Goal: Communication & Community: Connect with others

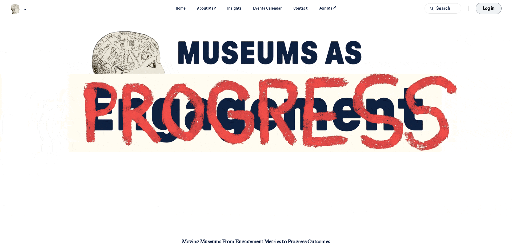
click at [486, 8] on button "Log in" at bounding box center [489, 8] width 26 height 11
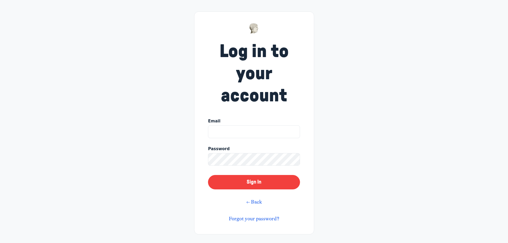
type input "[EMAIL_ADDRESS][DOMAIN_NAME]"
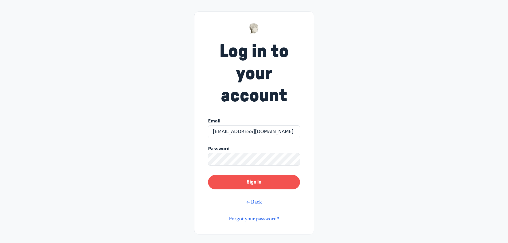
click at [251, 186] on button "Sign In" at bounding box center [254, 182] width 92 height 14
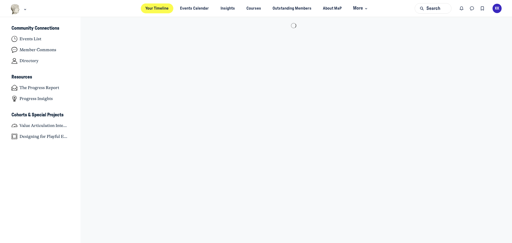
scroll to position [1691, 1048]
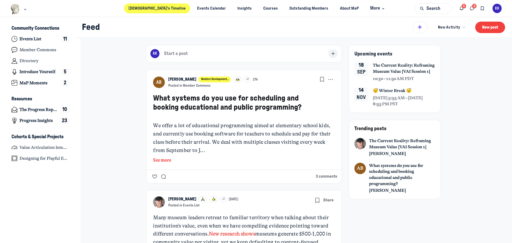
click at [167, 160] on button "See more" at bounding box center [244, 160] width 182 height 7
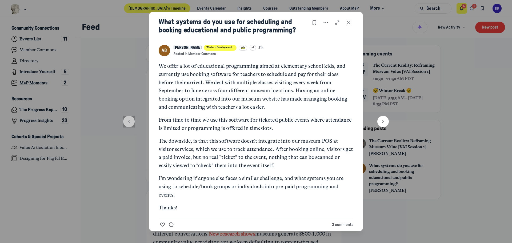
drag, startPoint x: 347, startPoint y: 22, endPoint x: 460, endPoint y: 11, distance: 113.6
click at [348, 22] on icon "Close post" at bounding box center [348, 23] width 5 height 6
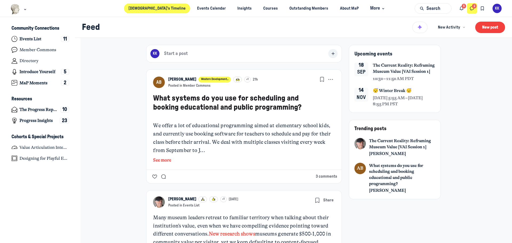
click at [472, 7] on use "Direct messages" at bounding box center [472, 9] width 4 height 4
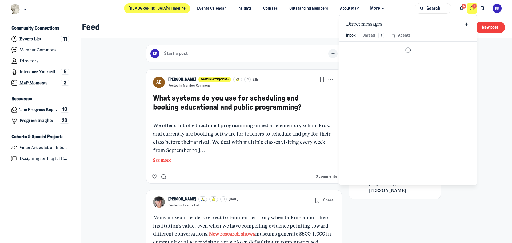
scroll to position [726, 1242]
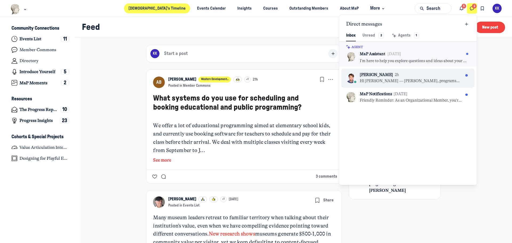
click at [387, 81] on p "Hi Kristen — Anne Baycroft, programs manager at the Western Development Museum,…" at bounding box center [411, 81] width 103 height 6
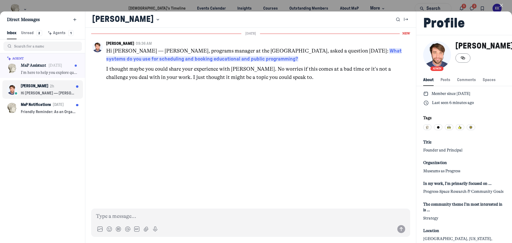
scroll to position [726, 1054]
